Goal: Task Accomplishment & Management: Manage account settings

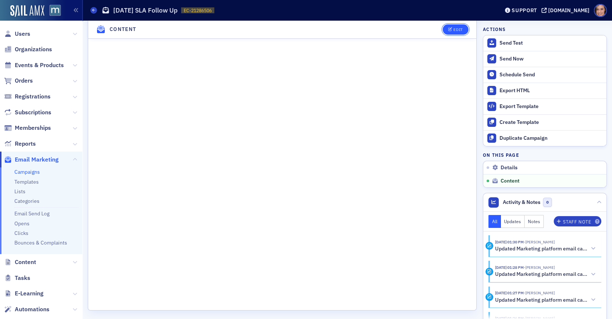
click at [461, 31] on div "Edit" at bounding box center [457, 30] width 9 height 4
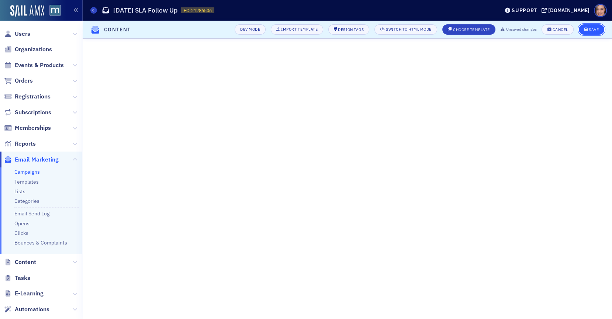
click at [597, 29] on div "Save" at bounding box center [594, 30] width 10 height 4
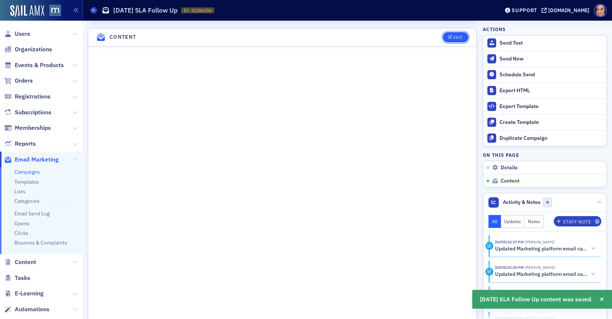
click at [448, 35] on icon "button" at bounding box center [450, 37] width 4 height 4
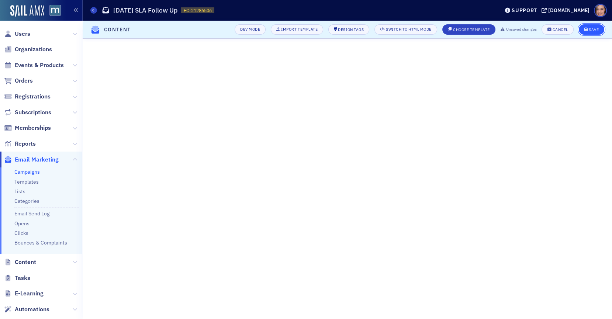
click at [596, 28] on div "Save" at bounding box center [594, 30] width 10 height 4
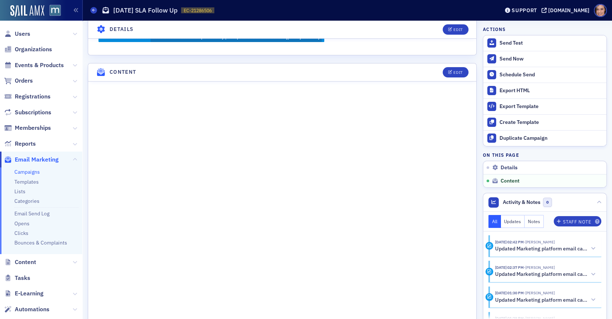
scroll to position [301, 0]
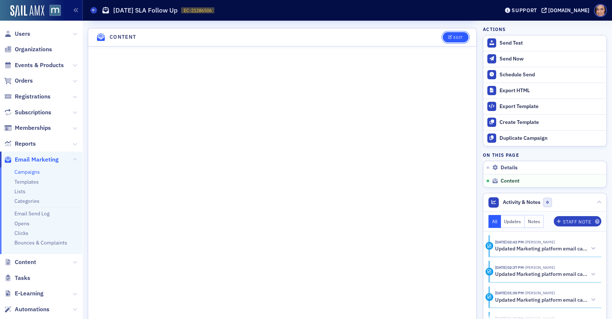
click at [453, 35] on span "Edit" at bounding box center [455, 37] width 14 height 4
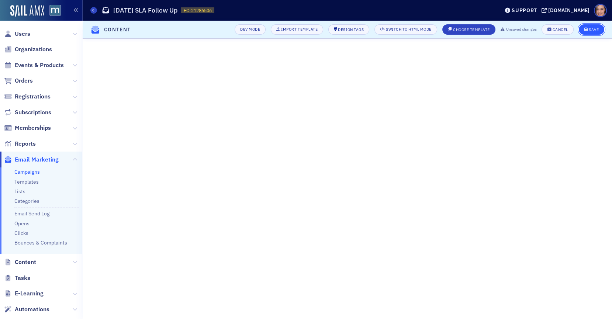
click at [586, 32] on button "Save" at bounding box center [591, 29] width 25 height 10
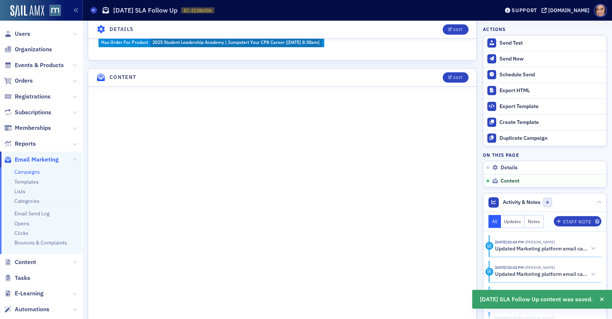
scroll to position [301, 0]
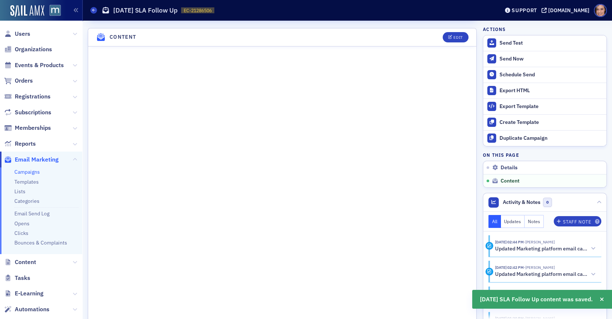
click at [454, 28] on header "Content Edit" at bounding box center [282, 37] width 388 height 18
click at [453, 35] on div "Edit" at bounding box center [457, 37] width 9 height 4
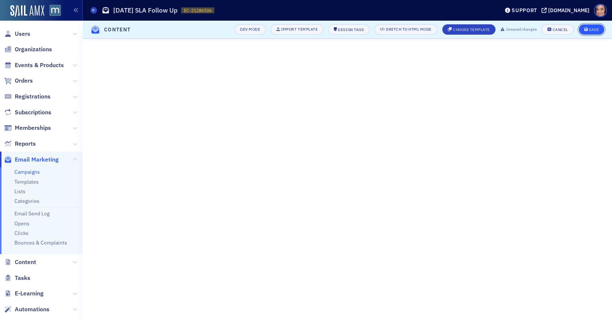
click at [598, 27] on button "Save" at bounding box center [591, 29] width 25 height 10
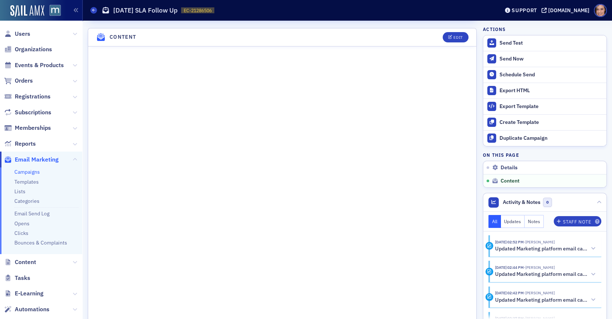
scroll to position [0, 0]
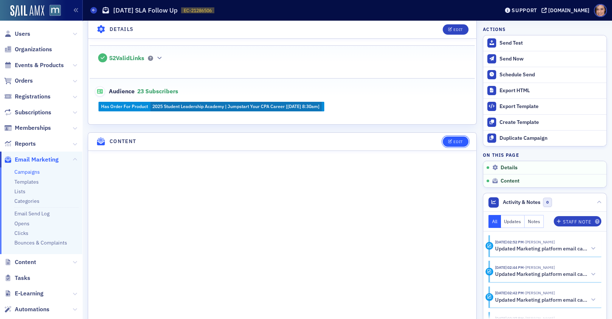
click at [455, 136] on button "Edit" at bounding box center [455, 141] width 25 height 10
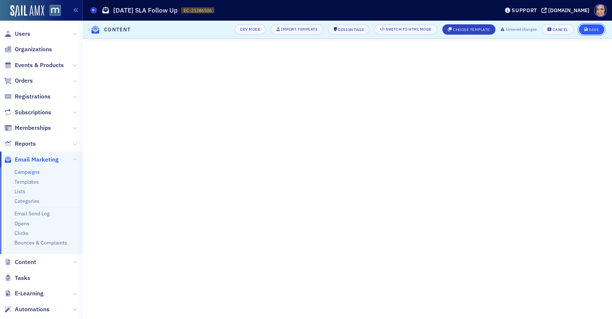
click at [593, 28] on div "Save" at bounding box center [594, 30] width 10 height 4
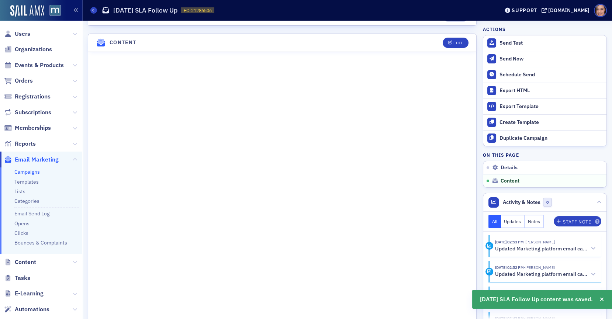
scroll to position [301, 0]
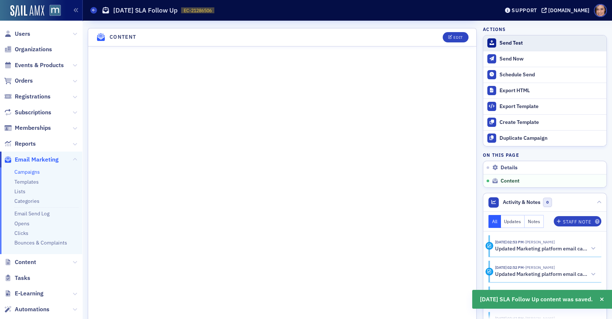
click at [520, 47] on button "Send Test" at bounding box center [544, 42] width 123 height 15
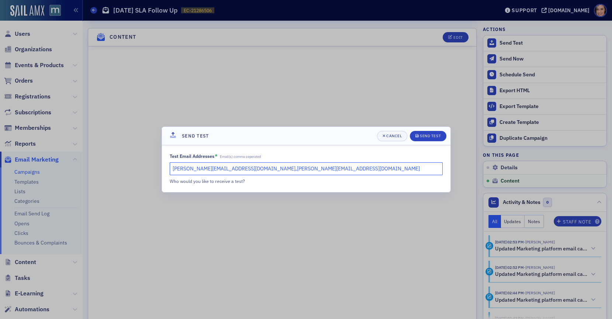
click at [247, 166] on input "[PERSON_NAME][EMAIL_ADDRESS][DOMAIN_NAME],[PERSON_NAME][EMAIL_ADDRESS][DOMAIN_N…" at bounding box center [306, 168] width 273 height 13
drag, startPoint x: 236, startPoint y: 167, endPoint x: 308, endPoint y: 167, distance: 72.6
click at [308, 167] on input "[PERSON_NAME][EMAIL_ADDRESS][DOMAIN_NAME],[PERSON_NAME][EMAIL_ADDRESS][DOMAIN_N…" at bounding box center [306, 168] width 273 height 13
type input "[PERSON_NAME][EMAIL_ADDRESS][DOMAIN_NAME]"
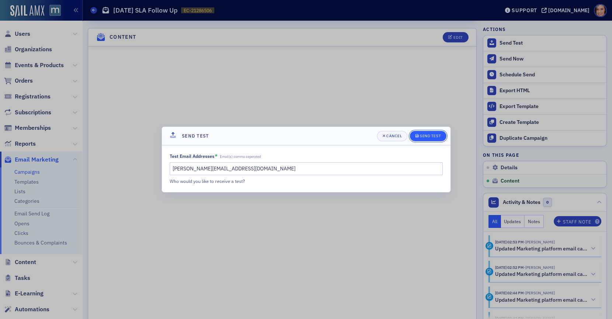
click at [425, 136] on div "Send Test" at bounding box center [430, 136] width 21 height 4
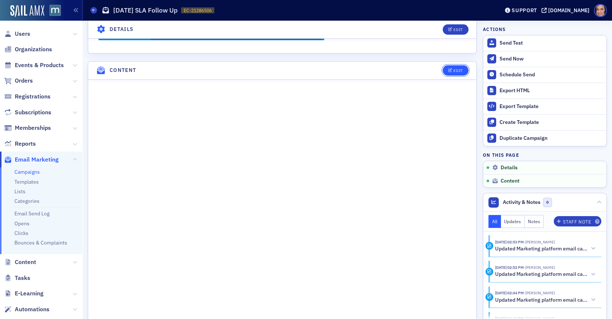
click at [458, 69] on div "Edit" at bounding box center [457, 71] width 9 height 4
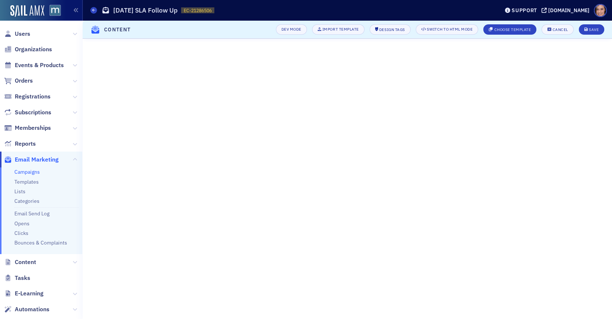
scroll to position [44, 0]
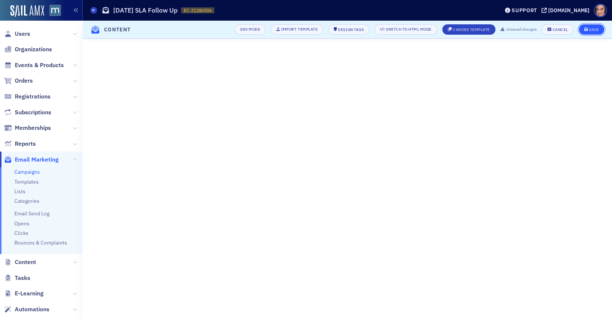
click at [597, 27] on button "Save" at bounding box center [591, 29] width 25 height 10
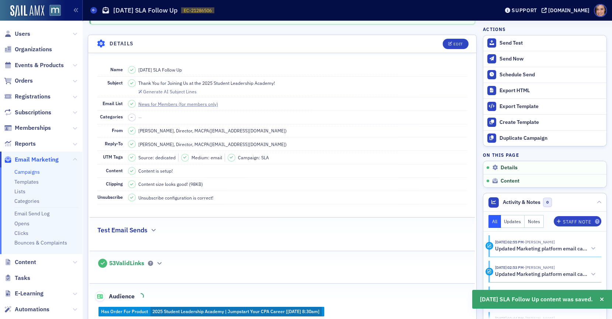
scroll to position [0, 0]
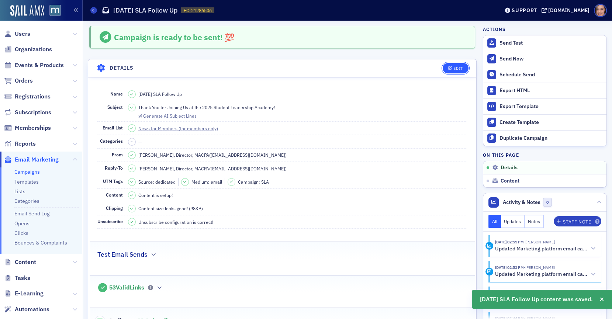
click at [446, 67] on button "Edit" at bounding box center [455, 68] width 25 height 10
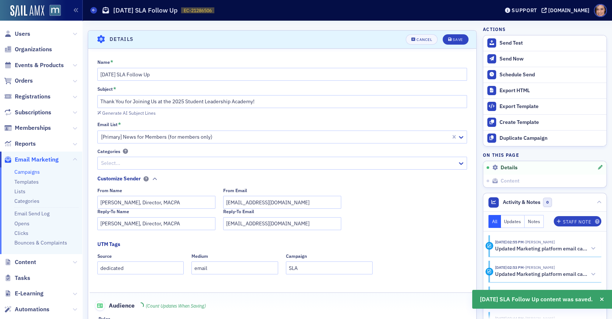
scroll to position [34, 0]
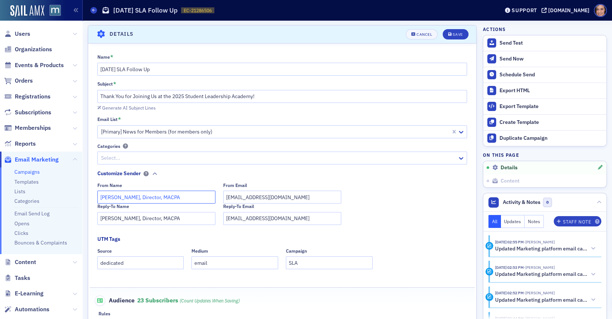
click at [131, 195] on input "[PERSON_NAME], Director, MACPA" at bounding box center [156, 197] width 118 height 13
click at [129, 219] on input "[PERSON_NAME], Director, MACPA" at bounding box center [156, 218] width 118 height 13
click at [380, 178] on fieldset "Customize Sender From Name [PERSON_NAME], Director, MACPA From Email [EMAIL_ADD…" at bounding box center [284, 200] width 374 height 60
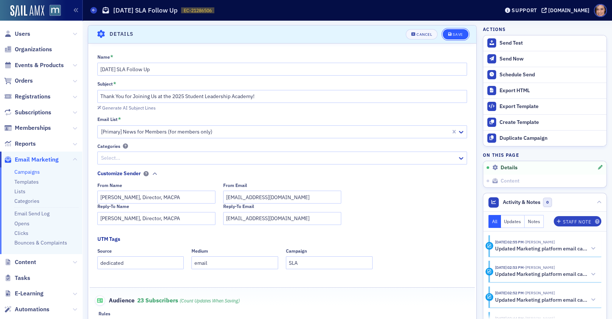
click at [447, 32] on button "Save" at bounding box center [455, 34] width 25 height 10
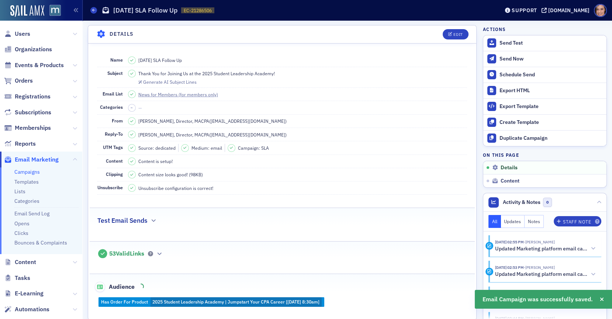
scroll to position [0, 0]
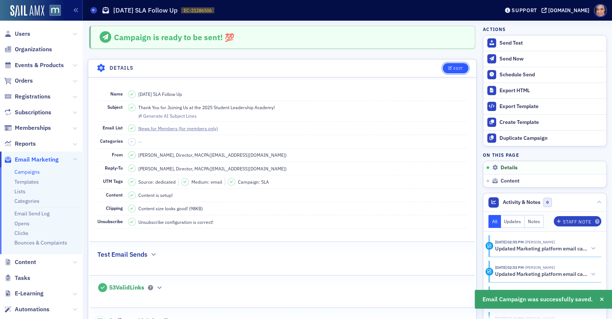
click at [462, 66] on div "Edit" at bounding box center [457, 68] width 9 height 4
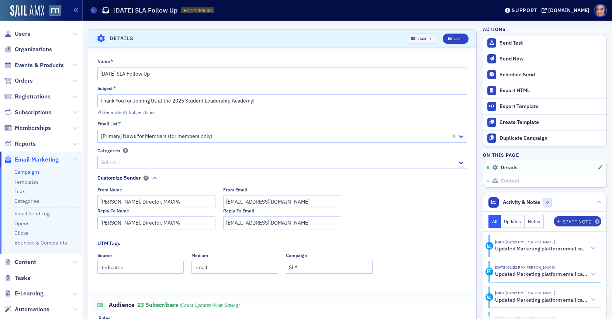
scroll to position [34, 0]
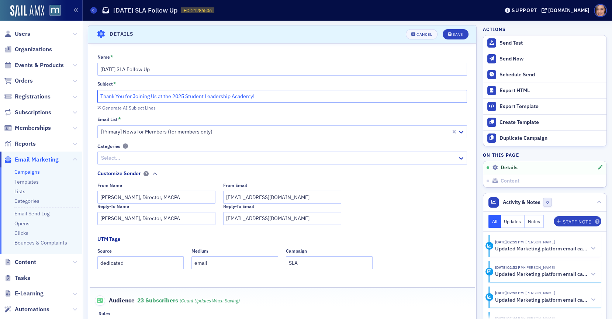
click at [168, 95] on input "Thank You for Joining Us at the 2025 Student Leadership Academy!" at bounding box center [282, 96] width 370 height 13
click at [165, 97] on input "Thank You for Joining Us at the 2025 Student Leadership Academy!" at bounding box center [282, 96] width 370 height 13
drag, startPoint x: 163, startPoint y: 97, endPoint x: 186, endPoint y: 97, distance: 22.9
click at [186, 97] on input "Thank You for Joining Us at the 2025 Student Leadership Academy!" at bounding box center [282, 96] width 370 height 13
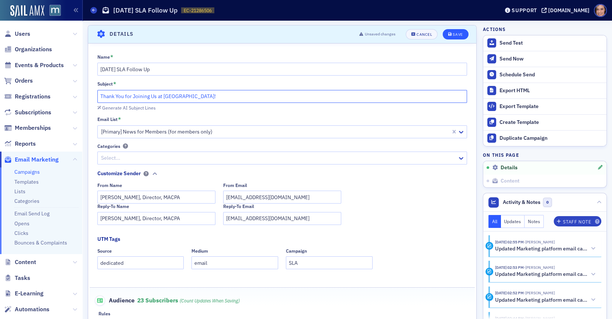
type input "Thank You for Joining Us at [GEOGRAPHIC_DATA]!"
click at [461, 32] on div "Save" at bounding box center [457, 34] width 10 height 4
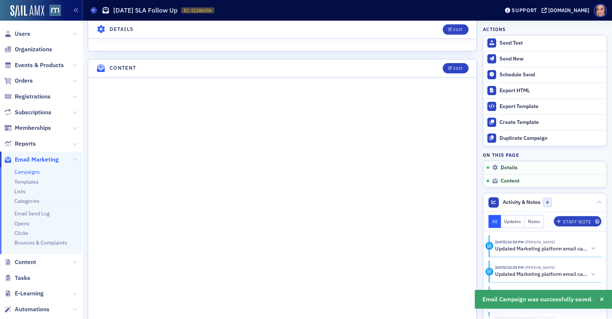
scroll to position [312, 0]
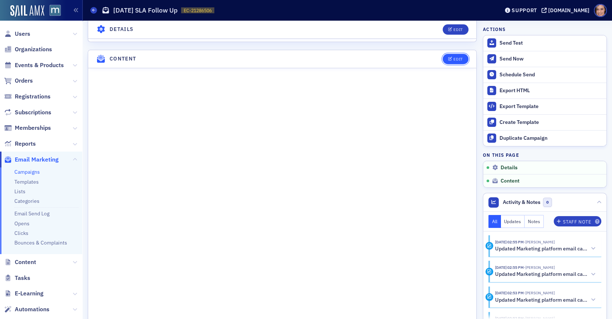
click at [458, 57] on div "Edit" at bounding box center [457, 59] width 9 height 4
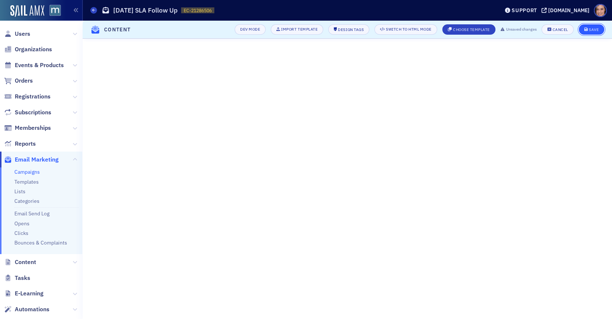
click at [590, 30] on div "Save" at bounding box center [594, 30] width 10 height 4
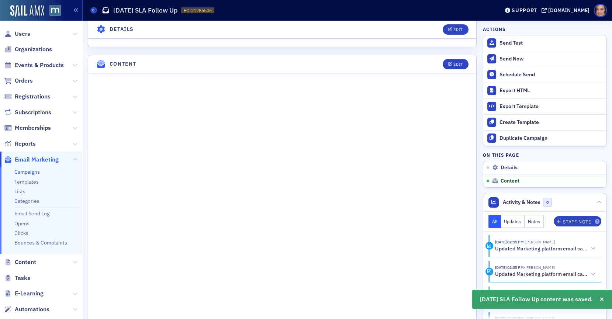
scroll to position [334, 0]
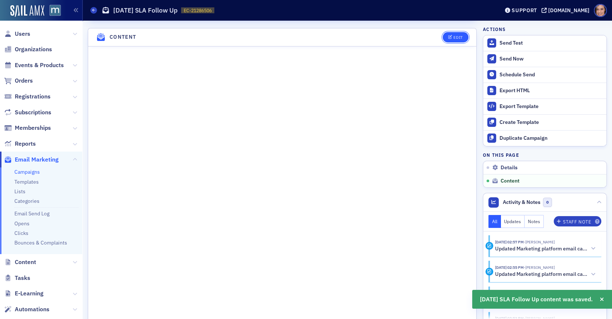
click at [448, 35] on button "Edit" at bounding box center [455, 37] width 25 height 10
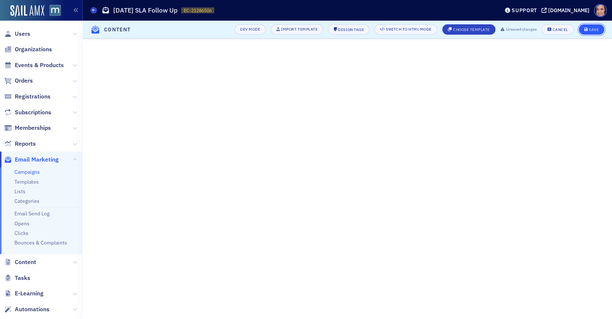
click at [594, 28] on div "Save" at bounding box center [594, 30] width 10 height 4
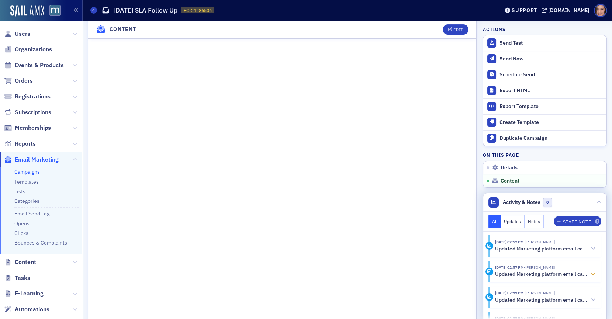
scroll to position [500, 0]
click at [448, 32] on button "Edit" at bounding box center [455, 29] width 25 height 10
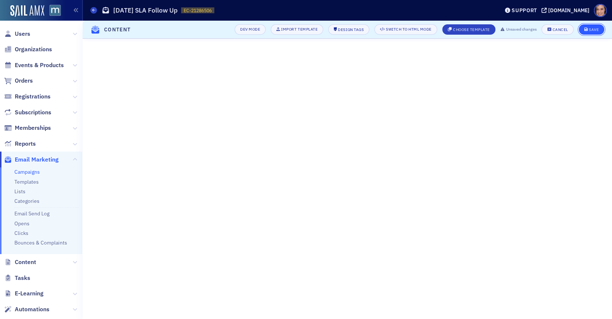
click at [595, 28] on div "Save" at bounding box center [594, 30] width 10 height 4
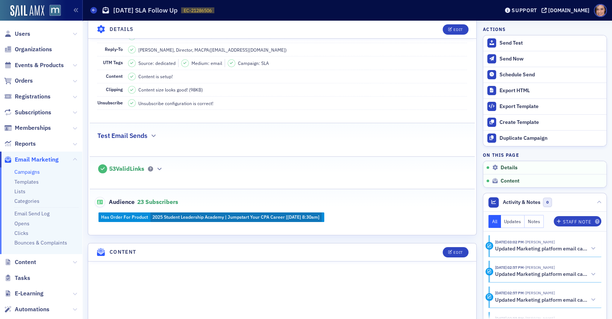
scroll to position [0, 0]
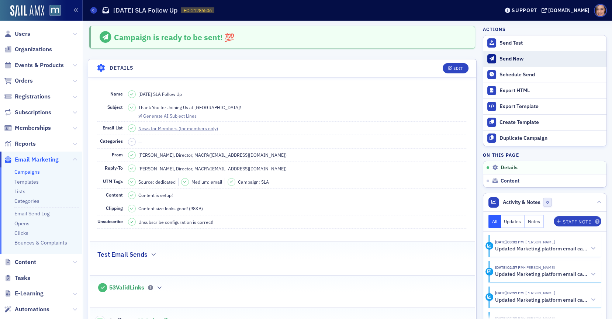
click at [527, 59] on div "Send Now" at bounding box center [550, 59] width 103 height 7
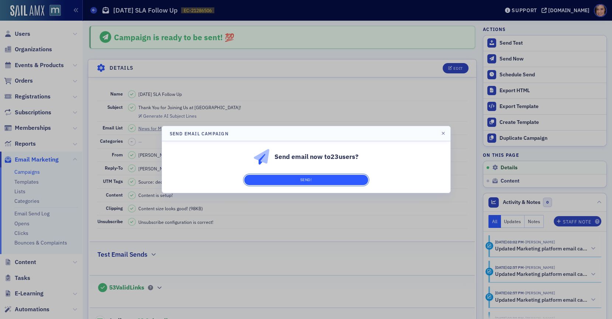
click at [358, 181] on button "Send!" at bounding box center [306, 180] width 124 height 10
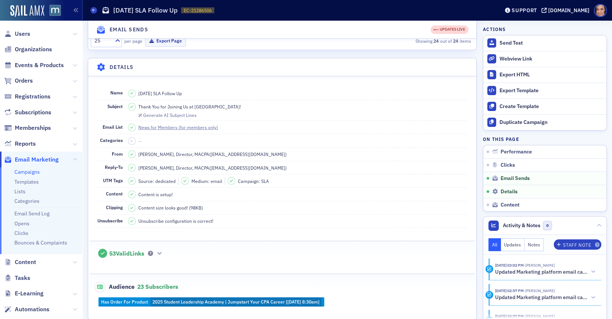
scroll to position [458, 0]
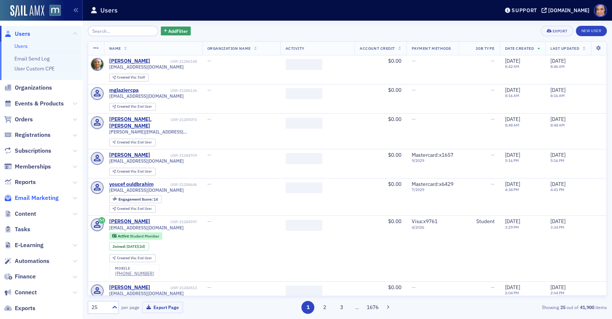
click at [26, 197] on span "Email Marketing" at bounding box center [37, 198] width 44 height 8
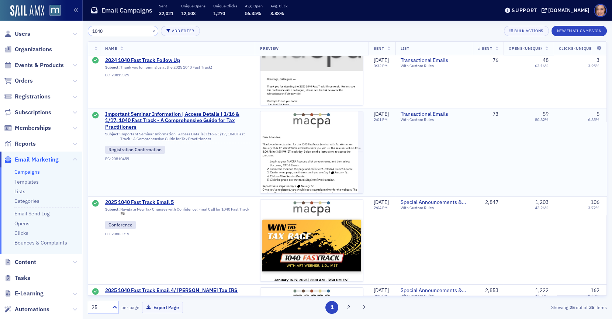
scroll to position [204, 0]
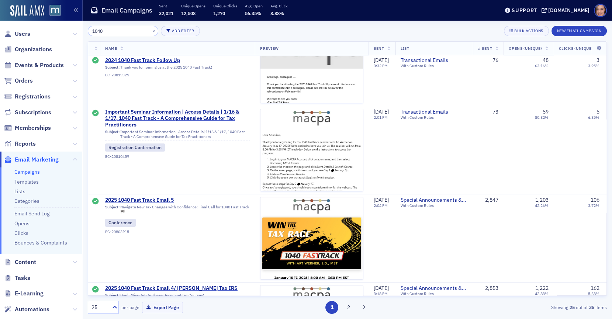
type input "1040"
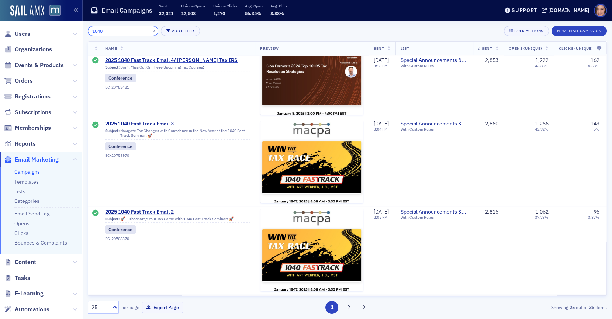
scroll to position [561, 0]
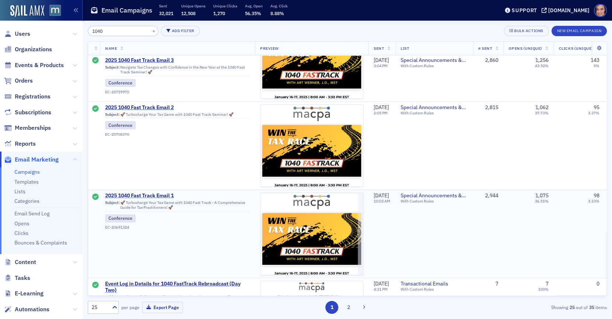
click at [169, 193] on span "2025 1040 Fast Track Email 1" at bounding box center [177, 195] width 145 height 7
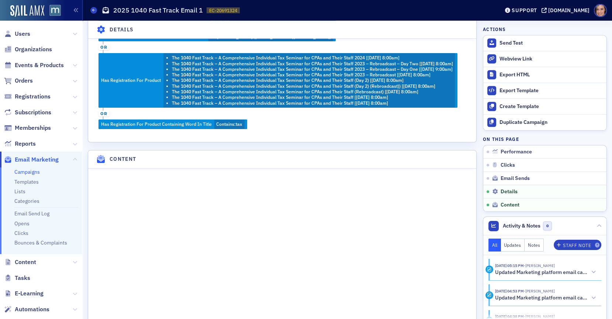
scroll to position [818, 0]
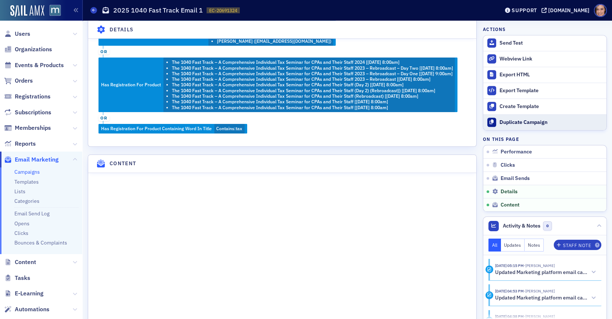
click at [535, 117] on button "Duplicate Campaign" at bounding box center [544, 122] width 123 height 16
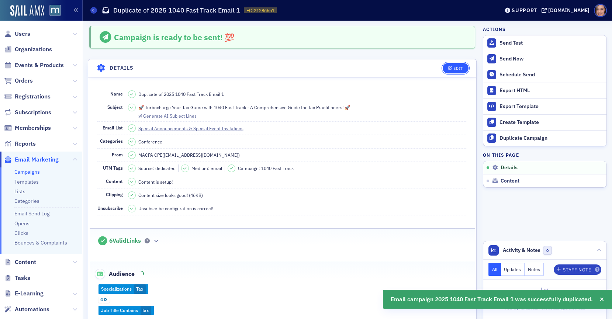
click at [447, 68] on button "Edit" at bounding box center [455, 68] width 25 height 10
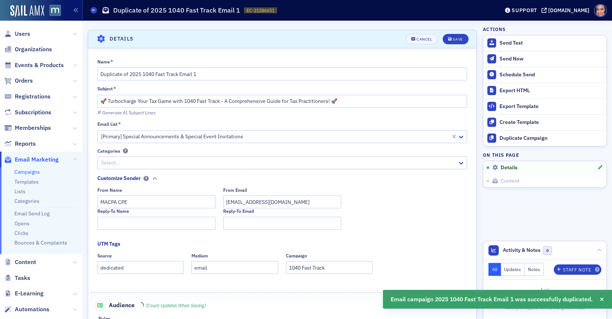
scroll to position [34, 0]
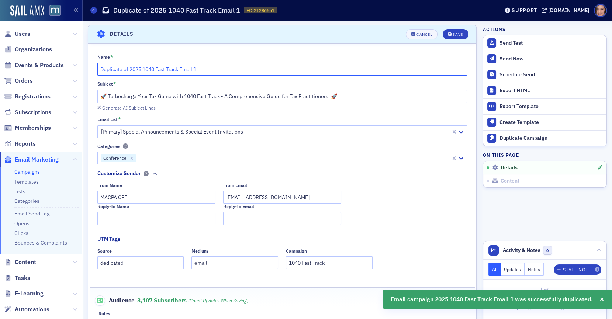
drag, startPoint x: 129, startPoint y: 69, endPoint x: 89, endPoint y: 67, distance: 39.9
click at [89, 67] on div "Name * Duplicate of 2025 1040 Fast Track Email 1 Subject * 🚀 Turbocharge Your T…" at bounding box center [282, 271] width 388 height 434
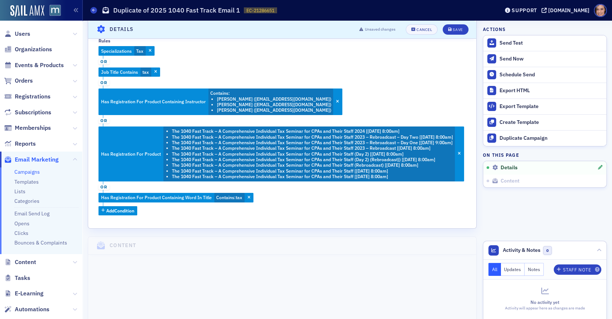
scroll to position [0, 0]
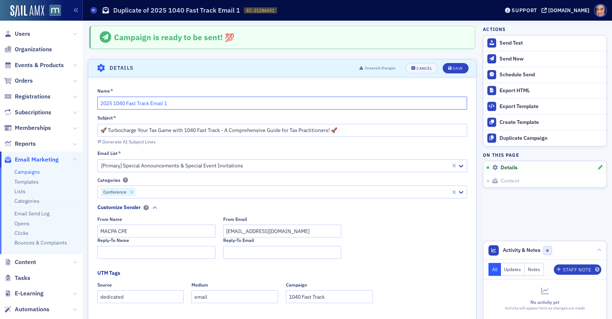
click at [111, 103] on input "2025 1040 Fast Track Email 1" at bounding box center [282, 103] width 370 height 13
click at [153, 103] on input "2026 1040 Fast Track Email 1" at bounding box center [282, 103] width 370 height 13
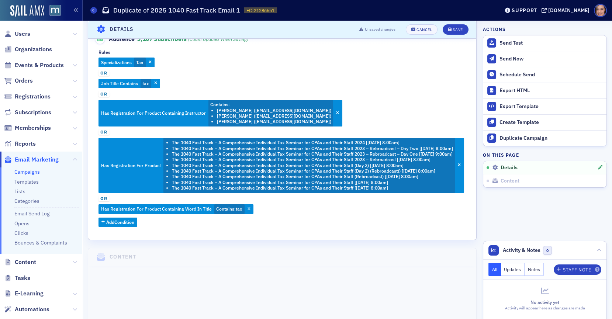
scroll to position [303, 0]
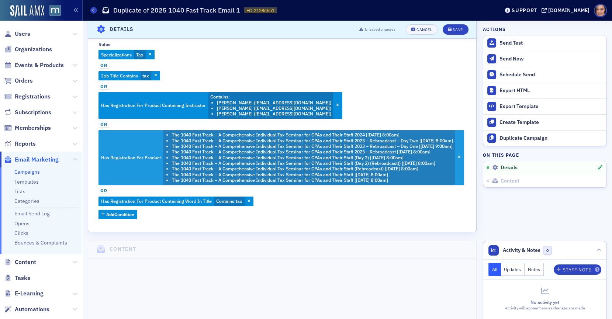
type input "2026 1040 Fast Track | Email 1"
click at [299, 171] on li "The 1040 Fast Track – A Comprehensive Individual Tax Seminar for CPAs and Their…" at bounding box center [312, 169] width 281 height 6
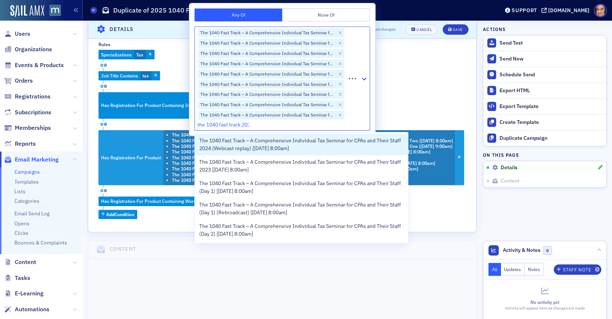
type input "the 1040 fast track 2025"
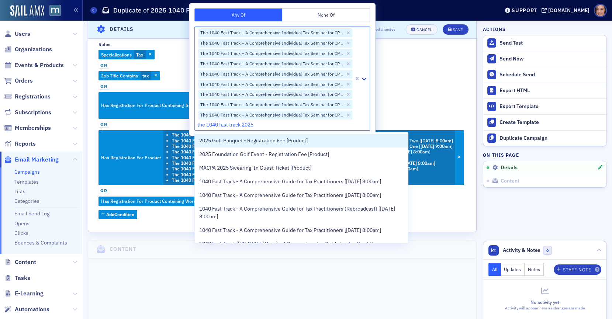
click at [225, 126] on input "the 1040 fast track 2025" at bounding box center [225, 125] width 57 height 8
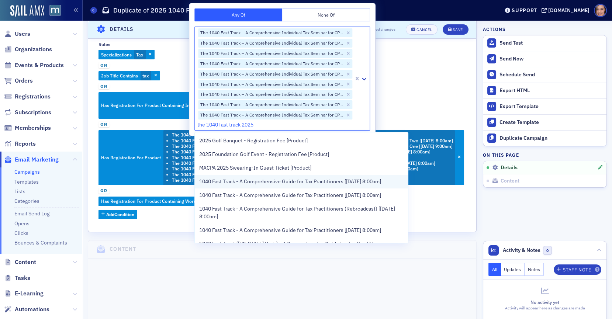
click at [247, 184] on span "1040 Fast Track - A Comprehensive Guide for Tax Practitioners [10/16/2025 8:00a…" at bounding box center [290, 182] width 182 height 8
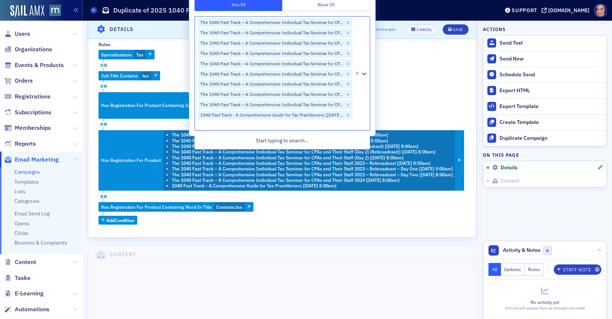
type input "the 1040 fast track 2025"
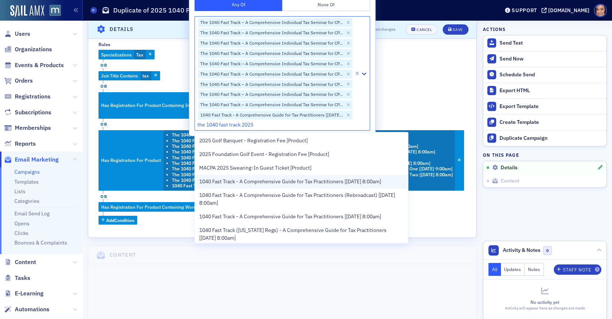
click at [256, 184] on span "1040 Fast Track - A Comprehensive Guide for Tax Practitioners [1/13/2026 8:00am]" at bounding box center [290, 182] width 182 height 8
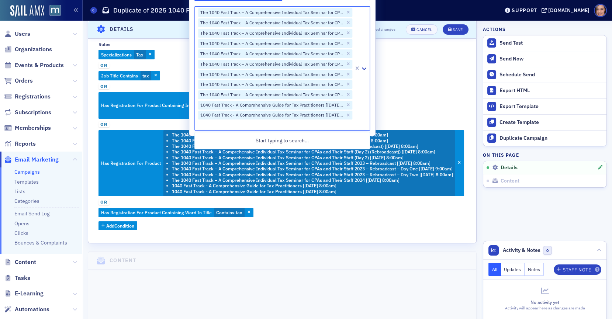
type input "the 1040 fast track 2025"
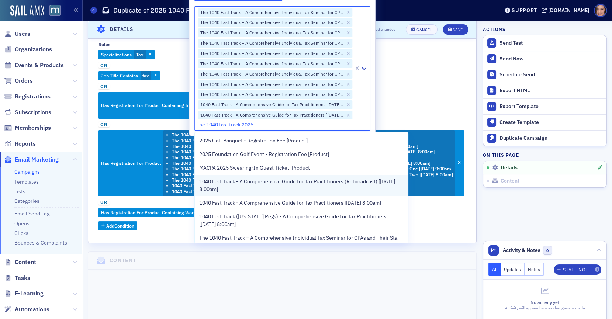
click at [256, 187] on span "1040 Fast Track - A Comprehensive Guide for Tax Practitioners (Rebroadcast) [2/…" at bounding box center [301, 185] width 205 height 15
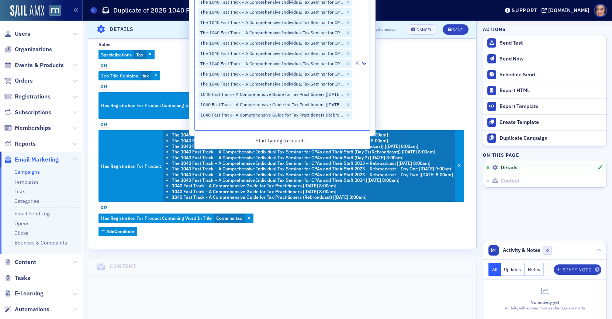
type input "the 1040 fast track 2025"
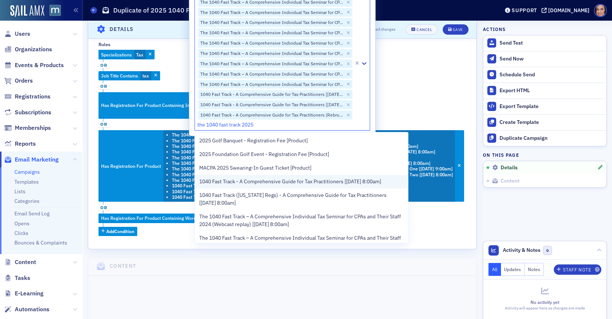
click at [256, 185] on div "1040 Fast Track - A Comprehensive Guide for Tax Practitioners [1/16/2025 8:00am]" at bounding box center [302, 182] width 214 height 14
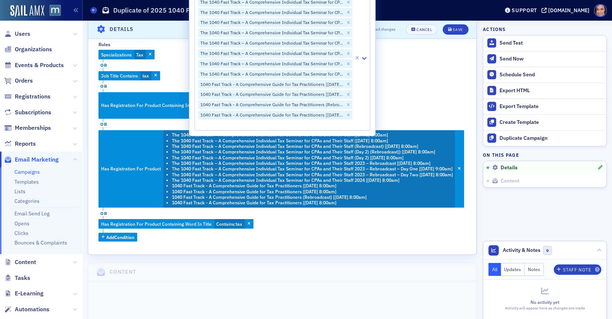
click at [436, 75] on div "Specializations Tax or Job Title Contains tax or Has Registration For Product C…" at bounding box center [281, 146] width 367 height 192
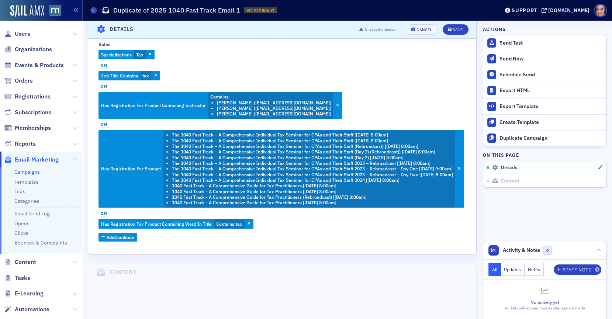
scroll to position [237, 0]
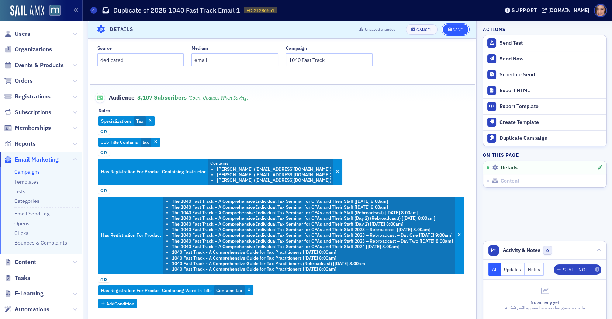
click at [459, 30] on div "Save" at bounding box center [457, 30] width 10 height 4
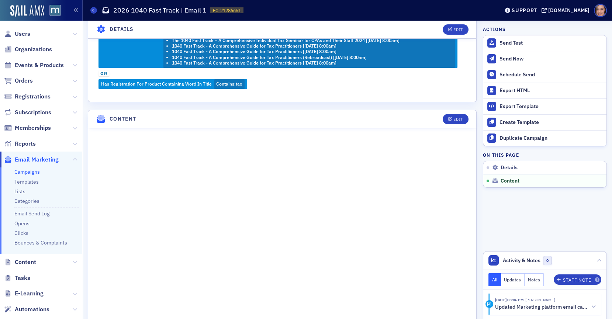
scroll to position [489, 0]
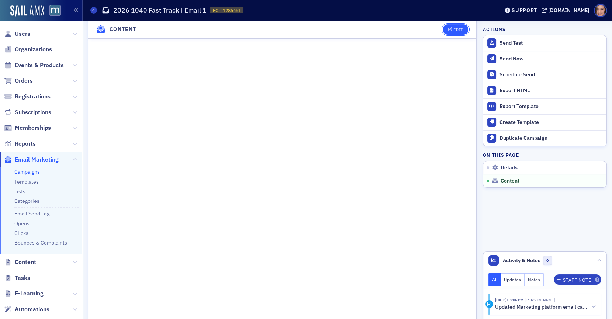
click at [455, 29] on div "Edit" at bounding box center [457, 30] width 9 height 4
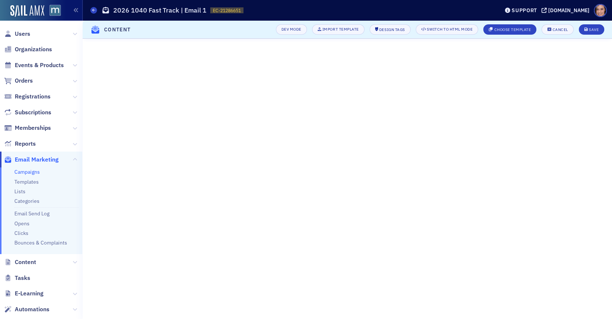
scroll to position [172, 0]
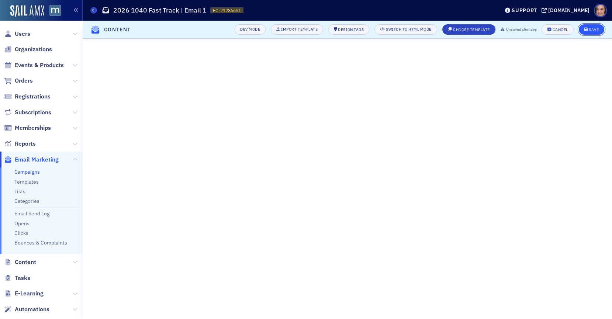
click at [592, 26] on button "Save" at bounding box center [591, 29] width 25 height 10
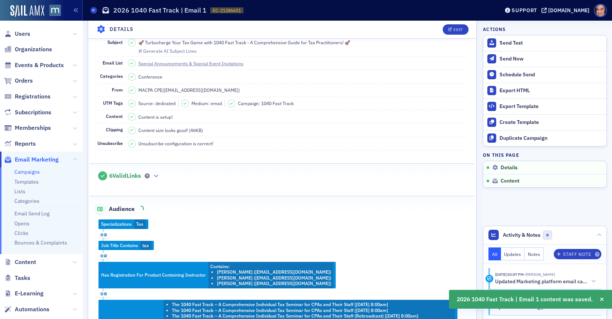
scroll to position [30, 0]
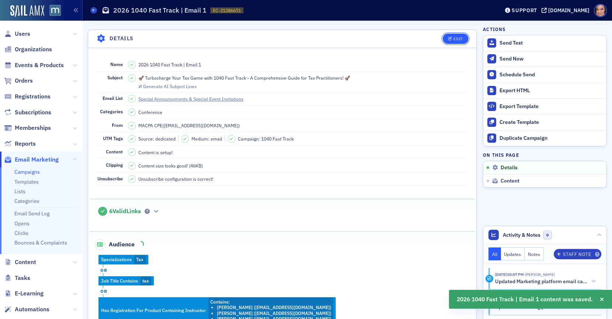
click at [448, 35] on button "Edit" at bounding box center [455, 39] width 25 height 10
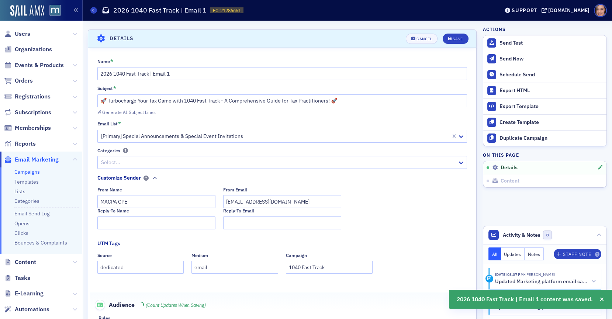
scroll to position [34, 0]
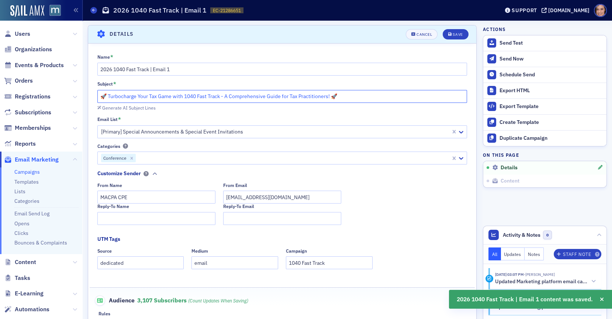
click at [284, 92] on input "🚀 Turbocharge Your Tax Game with 1040 Fast Track - A Comprehensive Guide for Ta…" at bounding box center [282, 96] width 370 height 13
paste input "this October with 1040 Fast Track Seminar"
type input "🚀 Turbocharge Your Tax Game this October with 1040 Fast Track Seminar! 🚀"
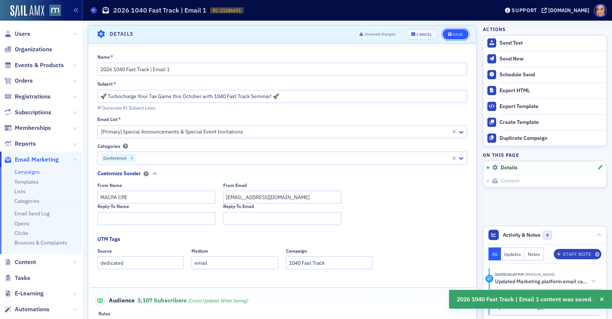
click at [449, 34] on icon "submit" at bounding box center [450, 34] width 4 height 4
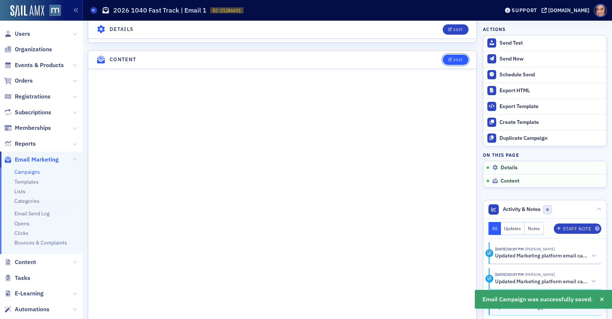
click at [461, 58] on button "Edit" at bounding box center [455, 60] width 25 height 10
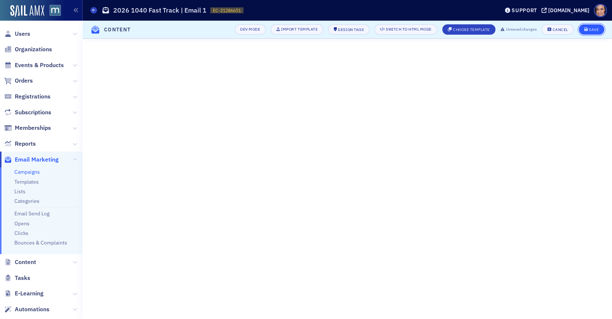
click at [590, 31] on div "Save" at bounding box center [594, 30] width 10 height 4
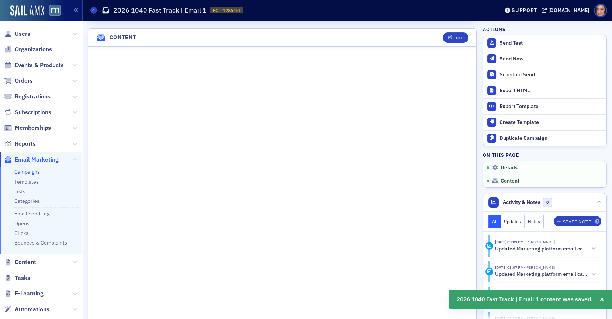
scroll to position [456, 0]
click at [459, 39] on div "Edit" at bounding box center [457, 37] width 9 height 4
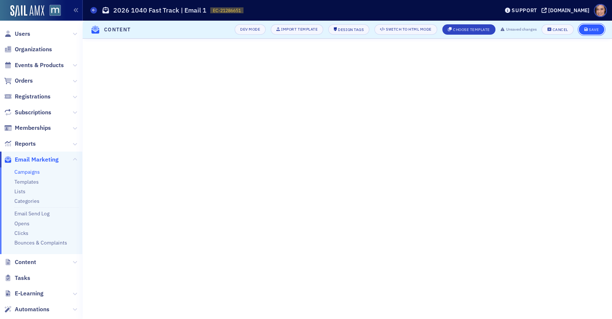
click at [588, 31] on span "Save" at bounding box center [591, 30] width 14 height 4
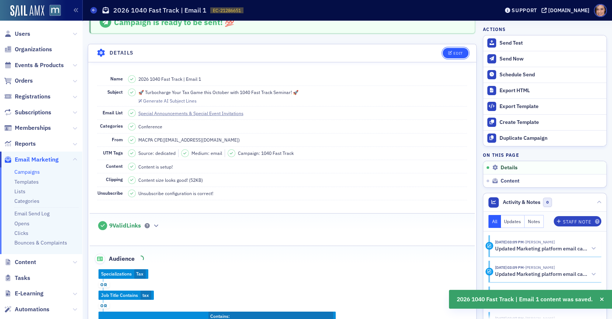
click at [449, 48] on button "Edit" at bounding box center [455, 53] width 25 height 10
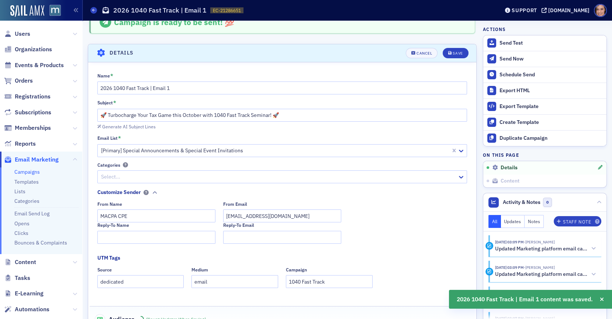
scroll to position [34, 0]
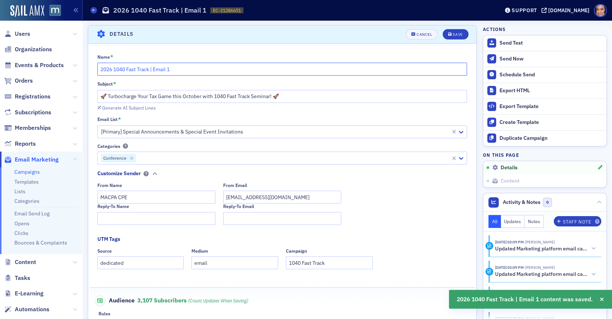
click at [106, 70] on input "2026 1040 Fast Track | Email 1" at bounding box center [282, 69] width 370 height 13
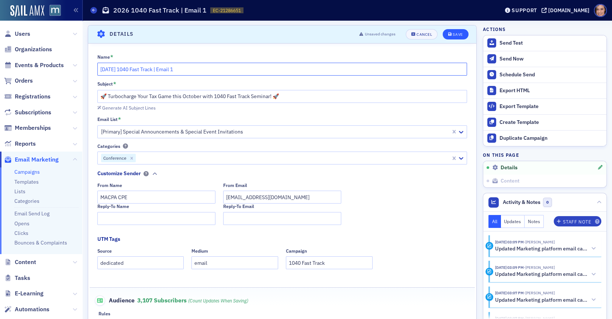
type input "Oct. 2025 1040 Fast Track | Email 1"
click at [451, 34] on icon "submit" at bounding box center [450, 34] width 4 height 4
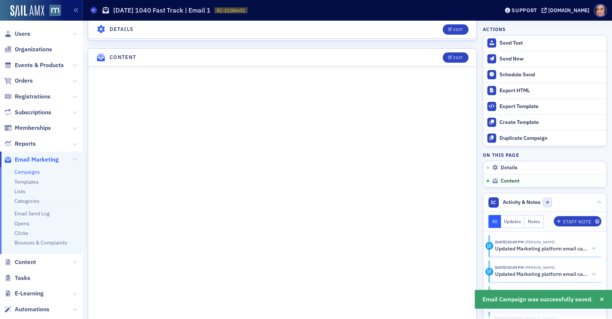
scroll to position [497, 0]
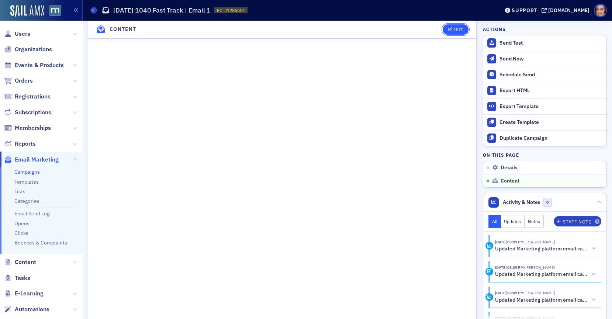
click at [453, 30] on span "Edit" at bounding box center [455, 30] width 14 height 4
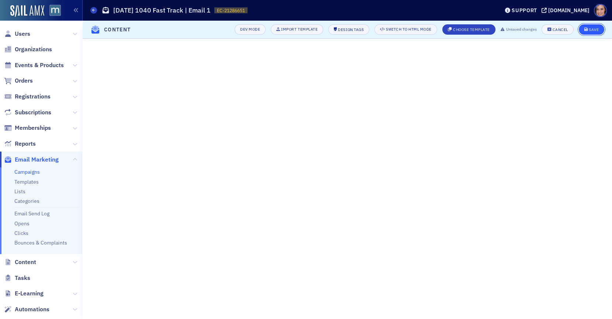
click at [586, 27] on button "Save" at bounding box center [591, 29] width 25 height 10
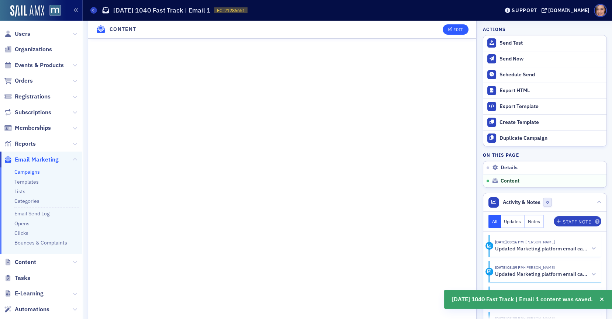
scroll to position [578, 0]
click at [514, 40] on div "Send Test" at bounding box center [550, 43] width 103 height 7
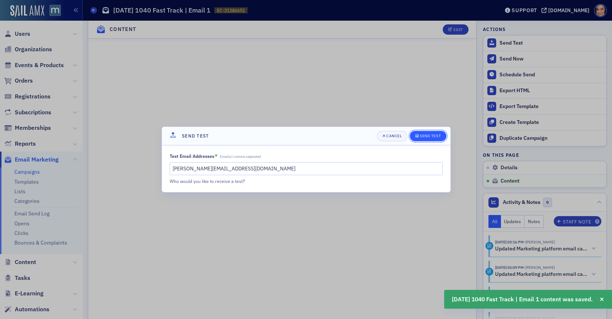
click at [434, 135] on div "Send Test" at bounding box center [430, 136] width 21 height 4
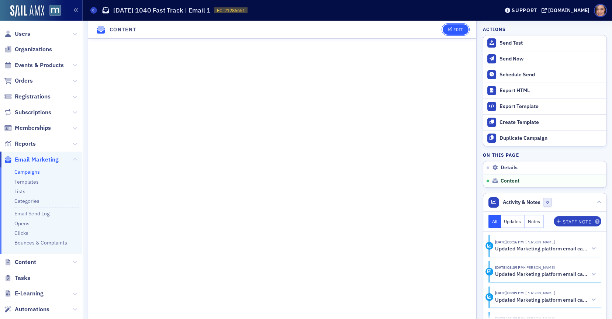
click at [458, 30] on div "Edit" at bounding box center [457, 30] width 9 height 4
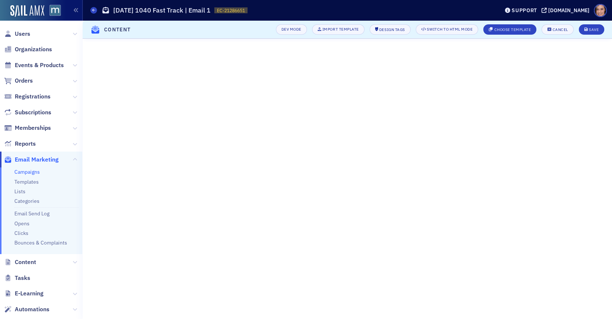
scroll to position [205, 0]
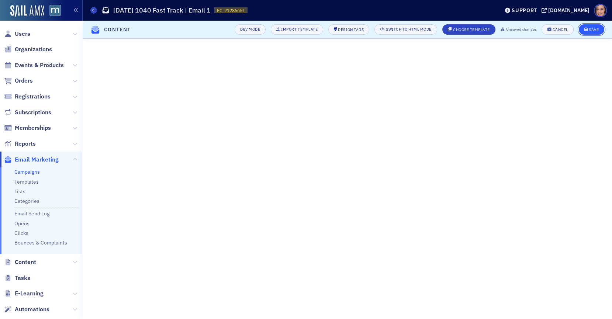
click at [582, 33] on button "Save" at bounding box center [591, 29] width 25 height 10
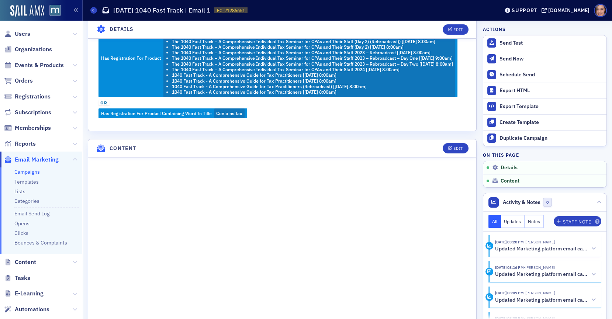
scroll to position [221, 0]
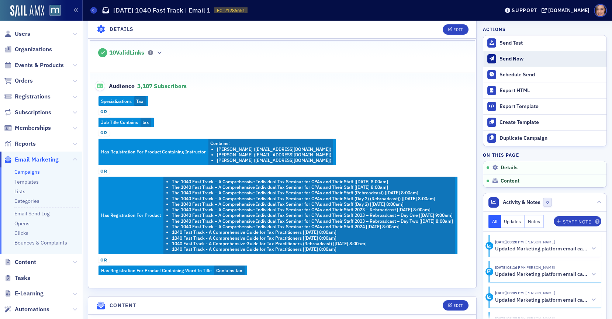
click at [524, 56] on div "Send Now" at bounding box center [550, 59] width 103 height 7
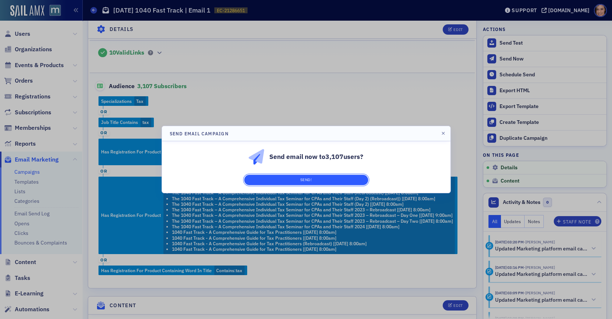
click at [350, 177] on button "Send!" at bounding box center [306, 180] width 124 height 10
